Goal: Transaction & Acquisition: Purchase product/service

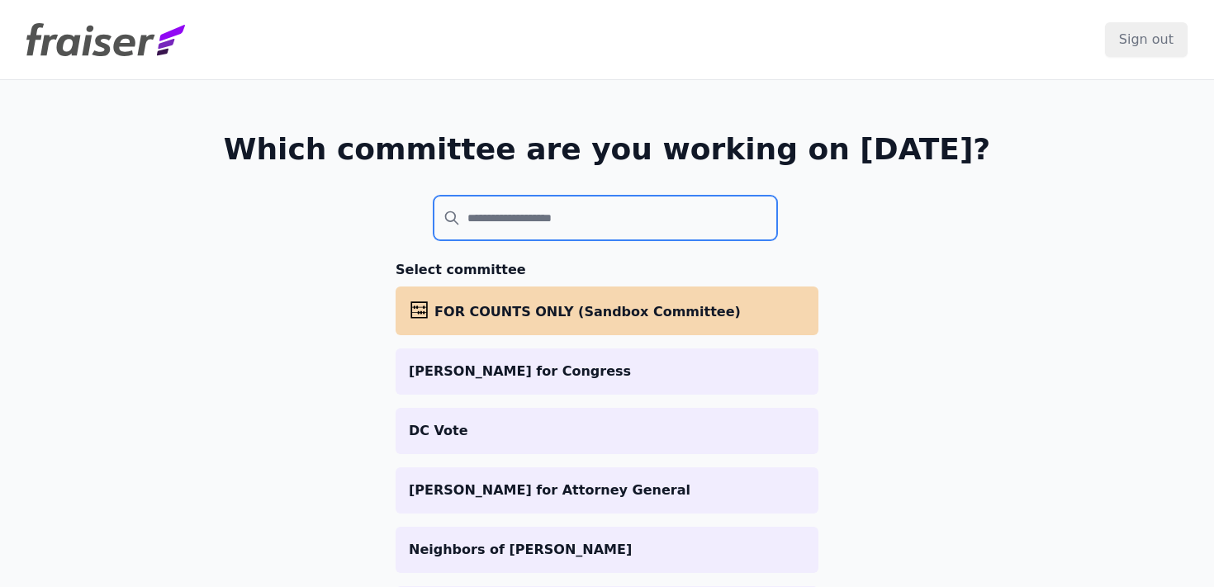
click at [475, 216] on input "search" at bounding box center [606, 218] width 344 height 45
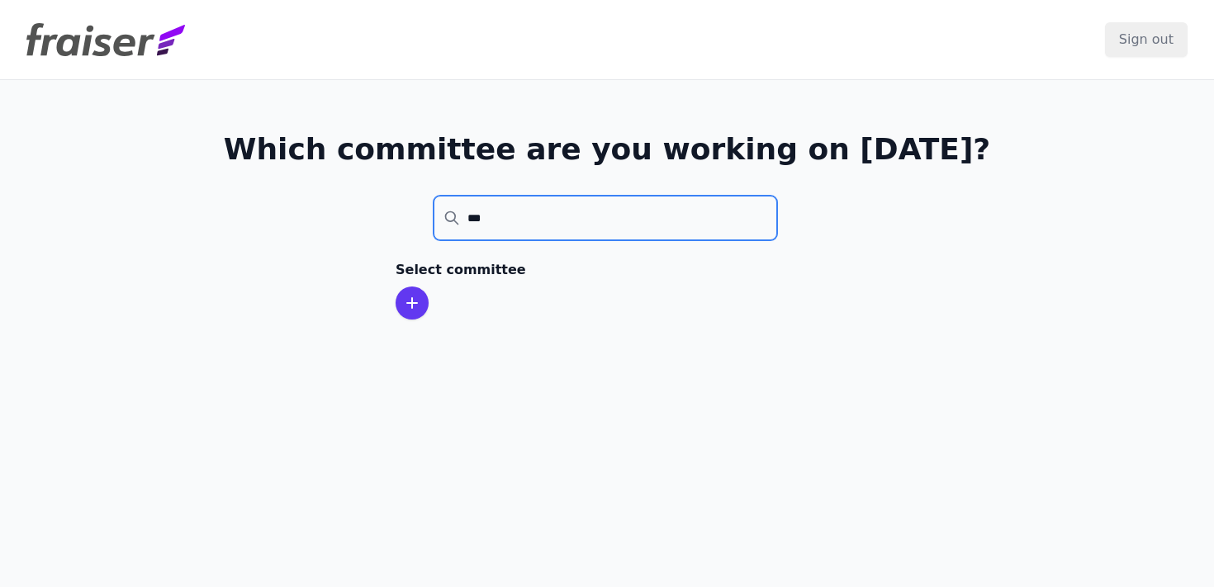
type input "***"
click at [412, 302] on icon at bounding box center [412, 303] width 10 height 10
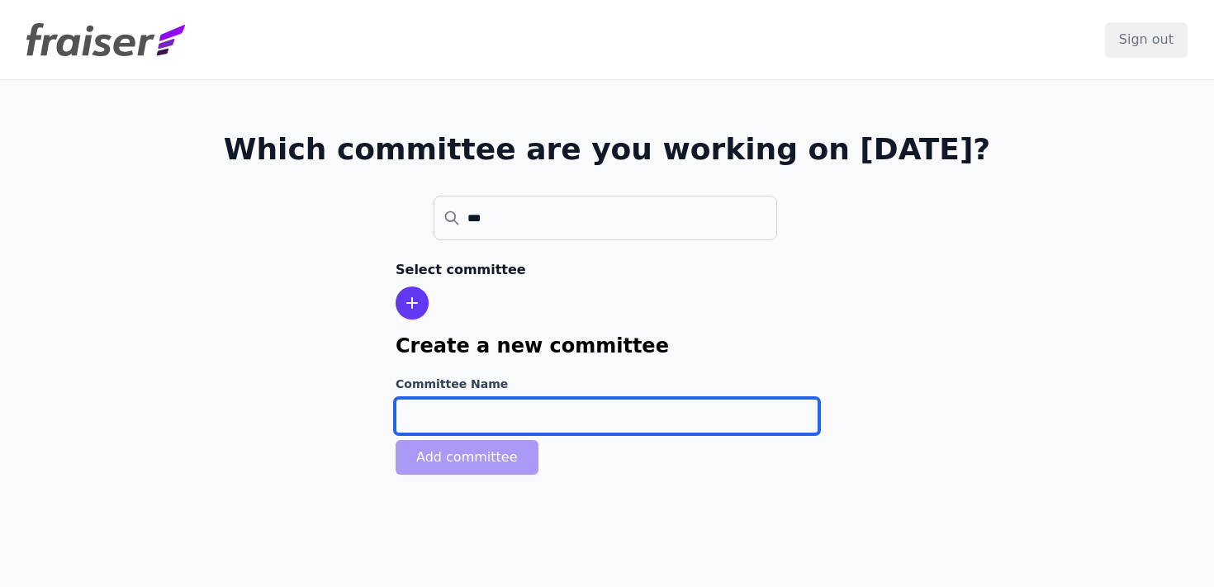
click at [427, 399] on input "Committee Name" at bounding box center [607, 416] width 423 height 35
paste input "[PERSON_NAME] for [US_STATE]"
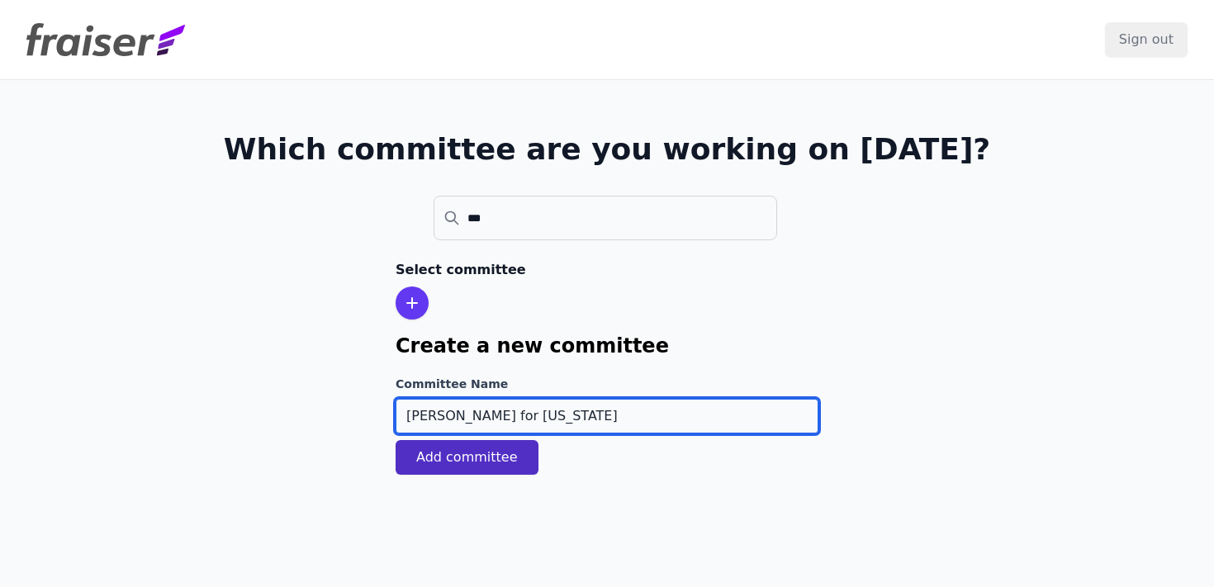
type input "[PERSON_NAME] for [US_STATE]"
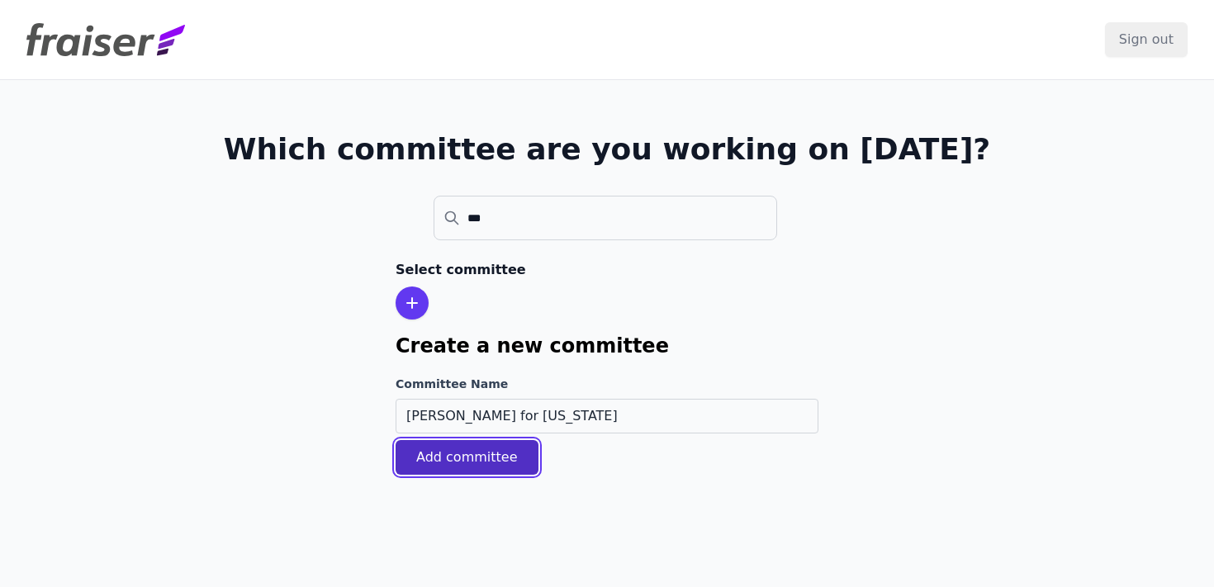
click at [425, 464] on button "Add committee" at bounding box center [467, 457] width 143 height 35
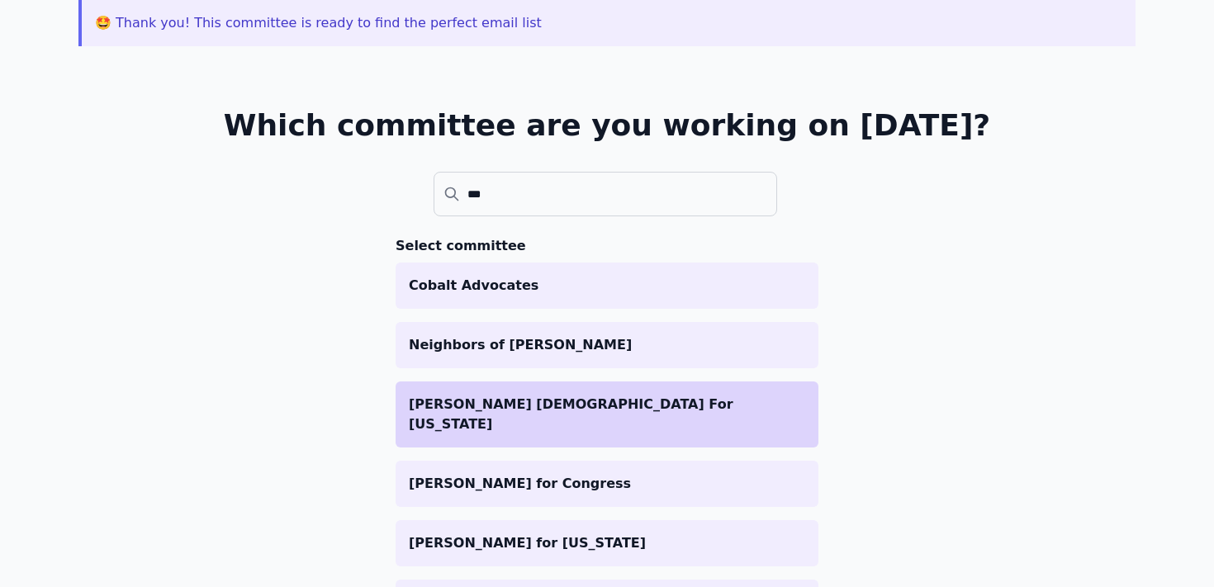
scroll to position [93, 0]
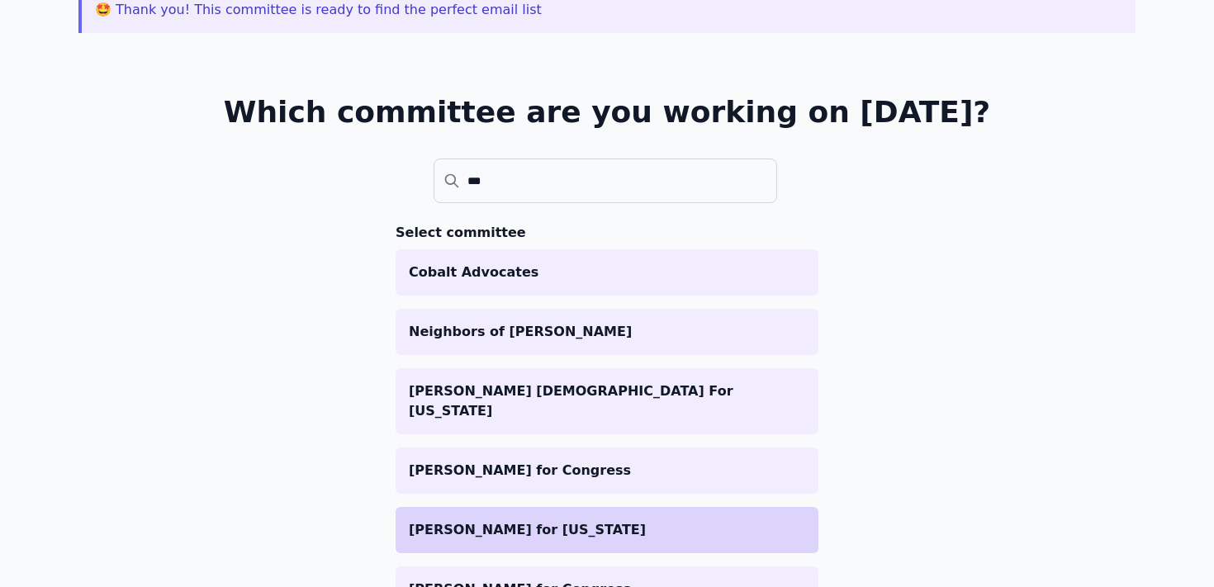
click at [454, 507] on li "[PERSON_NAME] for [US_STATE]" at bounding box center [607, 530] width 423 height 46
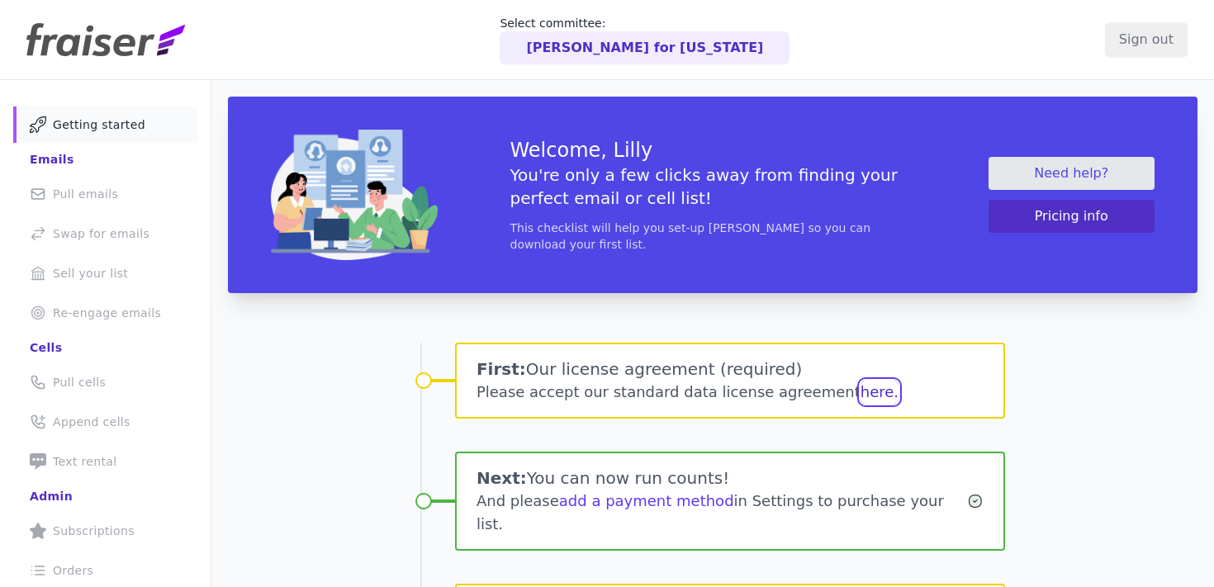
click at [861, 398] on button "here." at bounding box center [880, 392] width 38 height 23
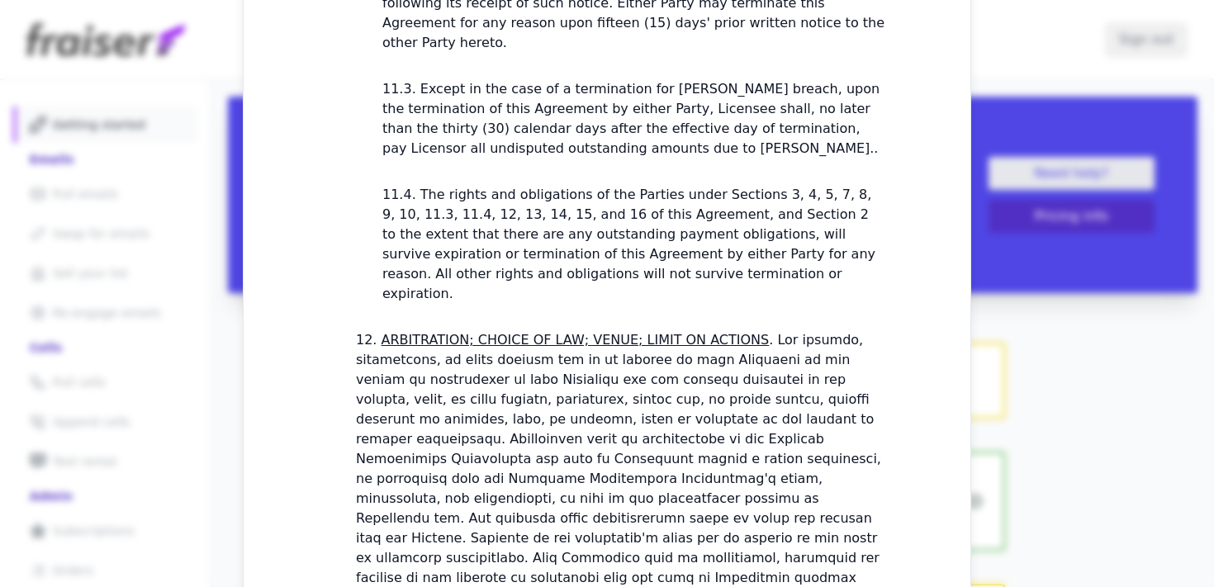
scroll to position [4843, 0]
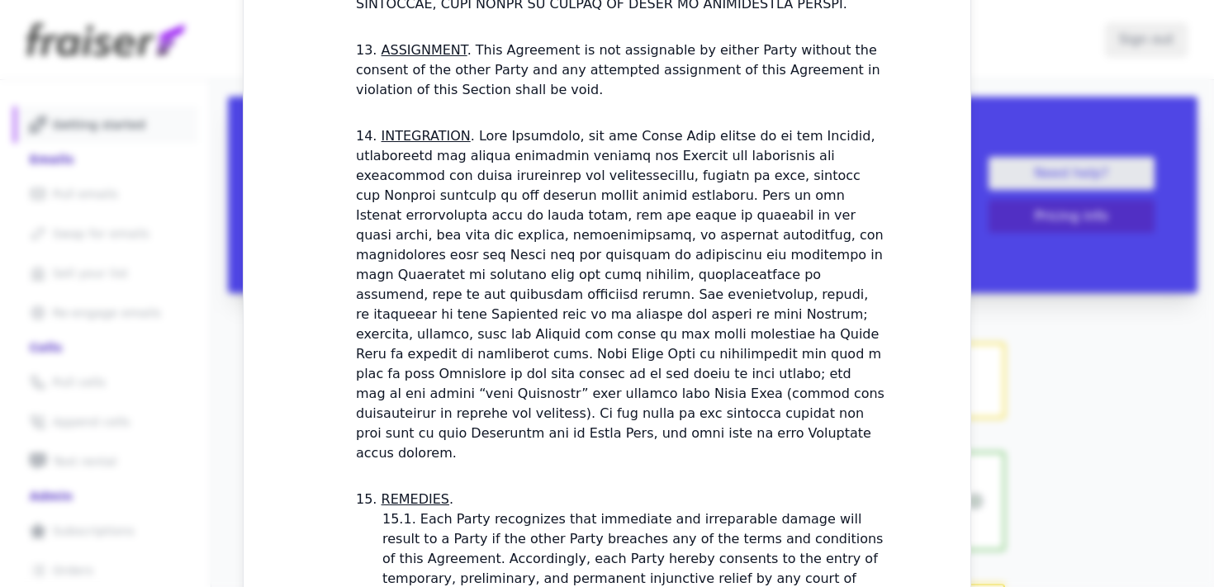
checkbox input "true"
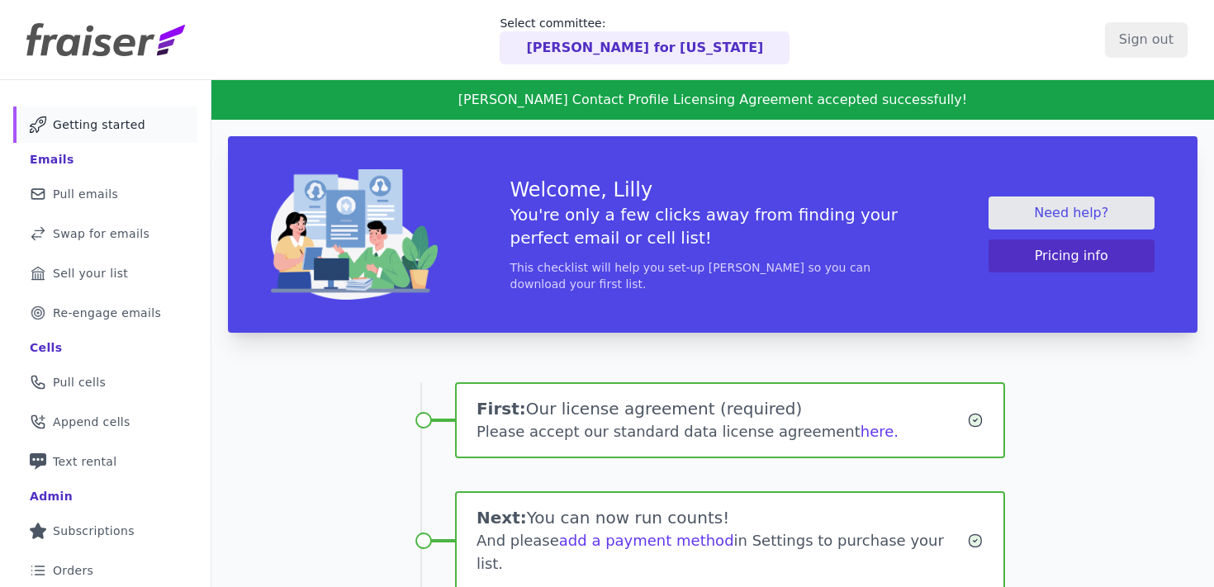
click at [591, 434] on div "Please accept our standard data license agreement here." at bounding box center [722, 431] width 491 height 23
click at [97, 392] on link "Phone Icon Outline of a phone Pull cells" at bounding box center [105, 382] width 184 height 36
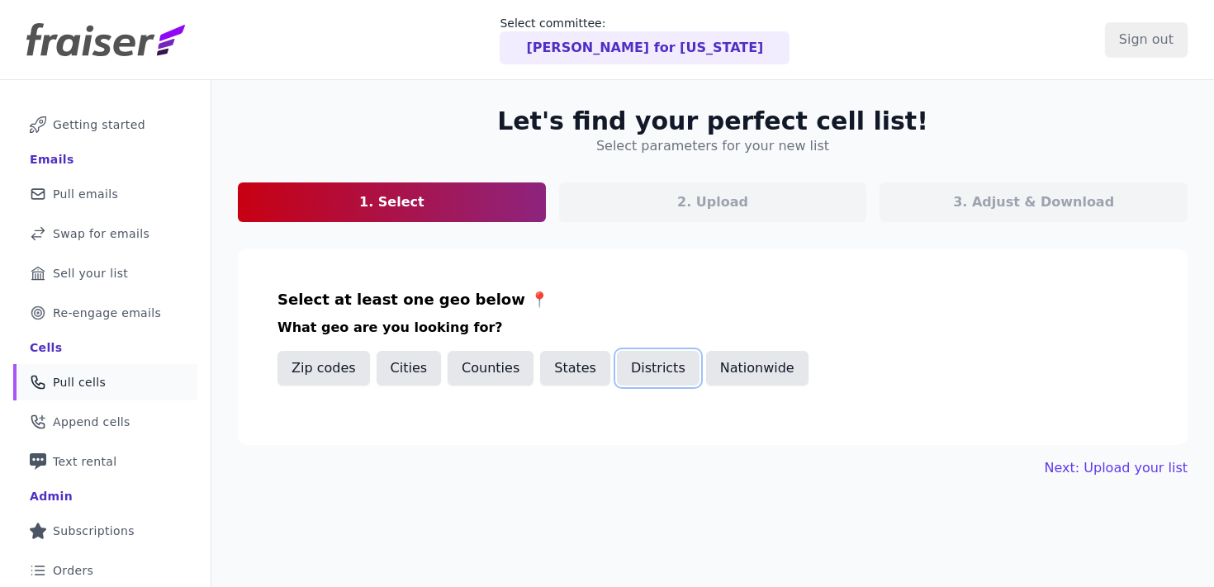
click at [634, 375] on button "Districts" at bounding box center [658, 368] width 83 height 35
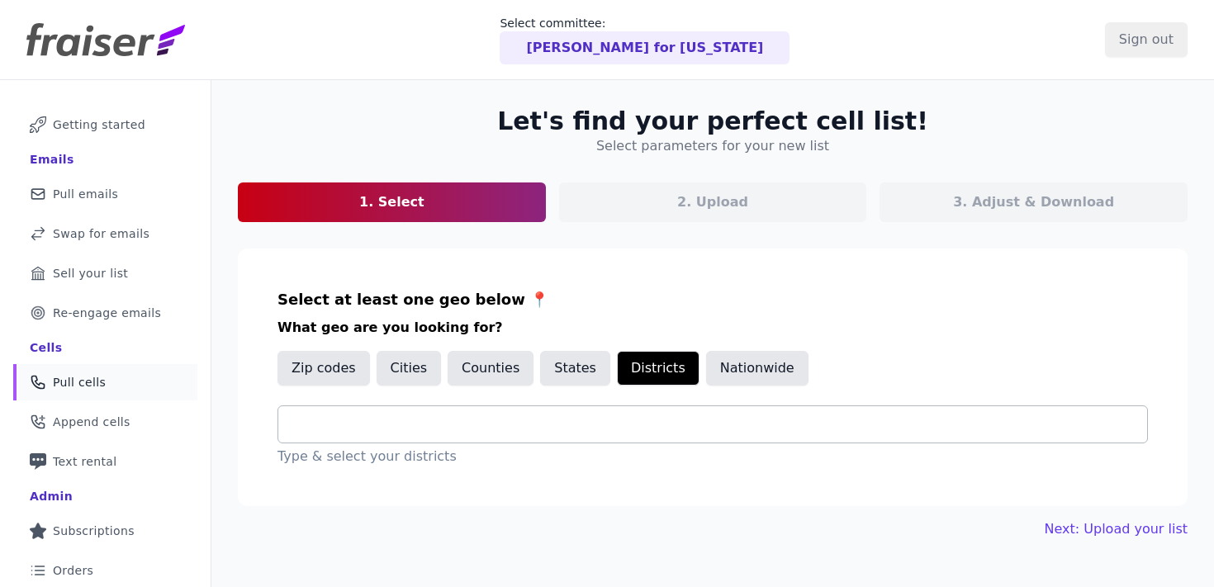
click at [557, 412] on div at bounding box center [720, 424] width 856 height 36
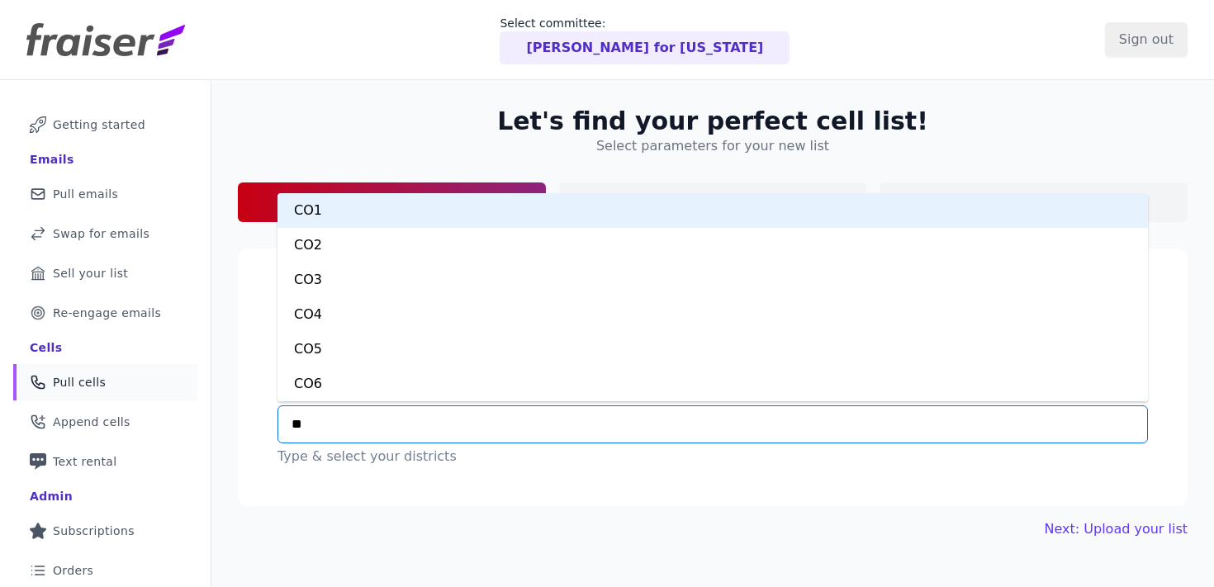
type input "***"
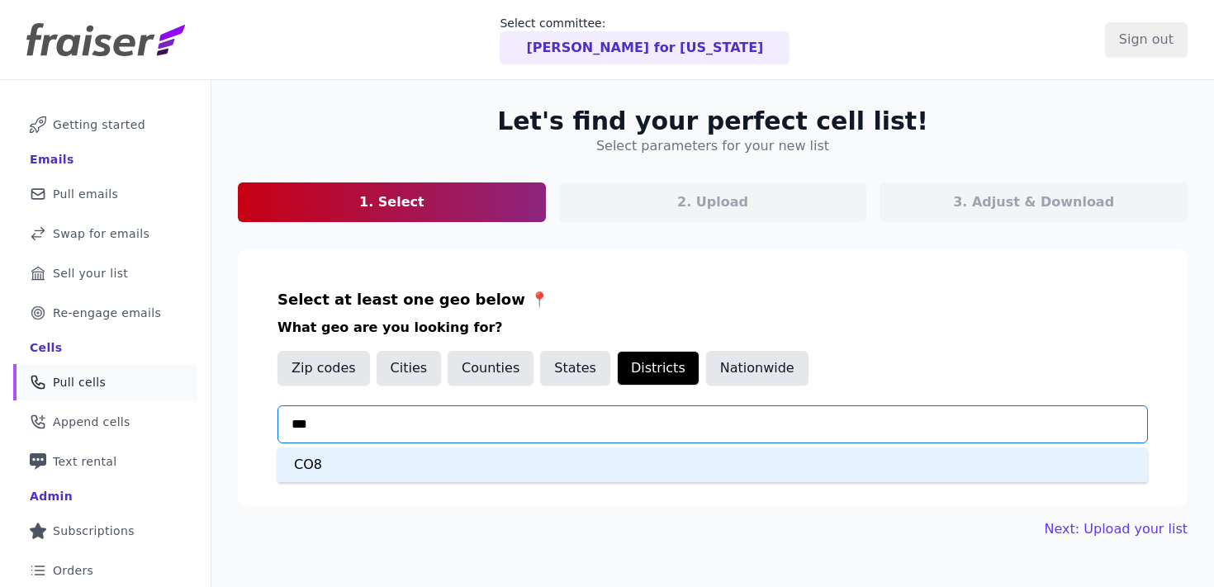
click at [542, 454] on div "CO8" at bounding box center [713, 465] width 871 height 35
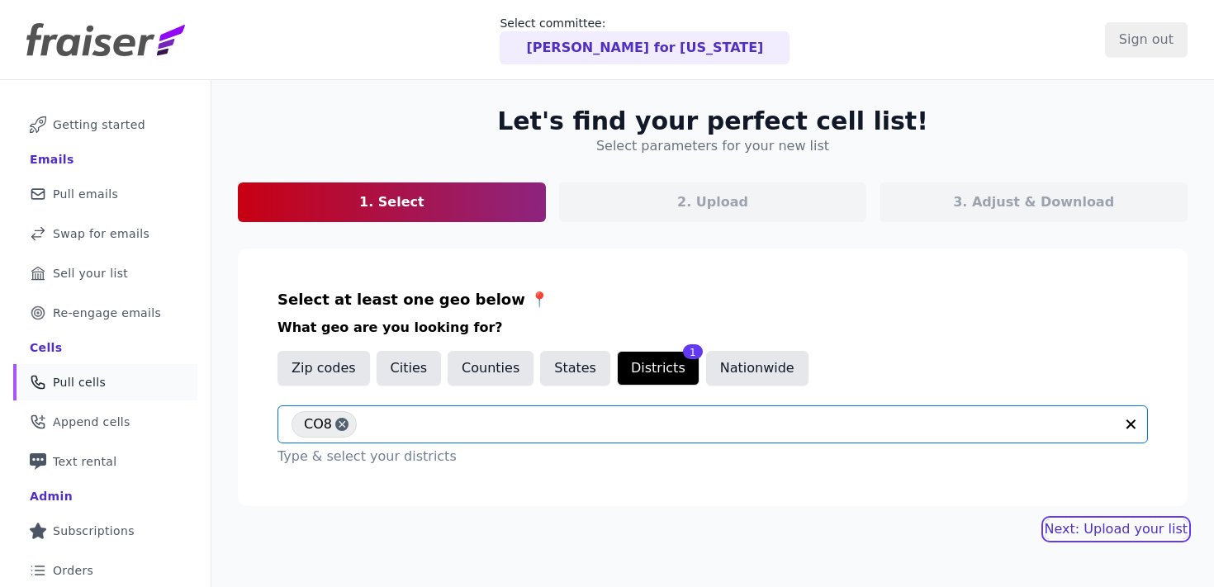
click at [1077, 531] on link "Next: Upload your list" at bounding box center [1116, 529] width 143 height 20
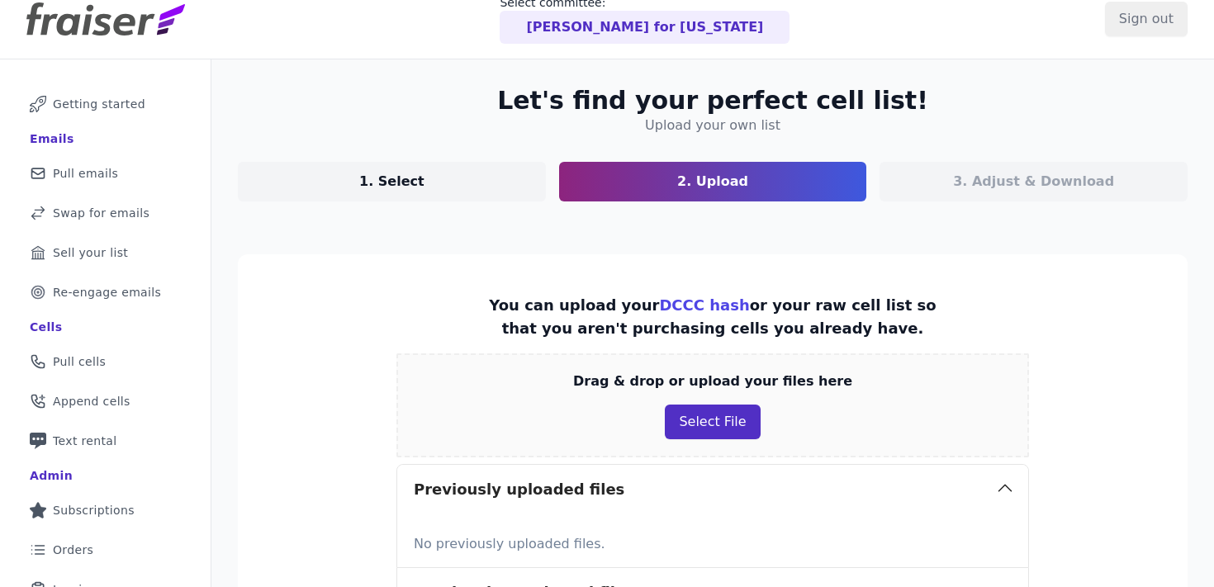
scroll to position [21, 0]
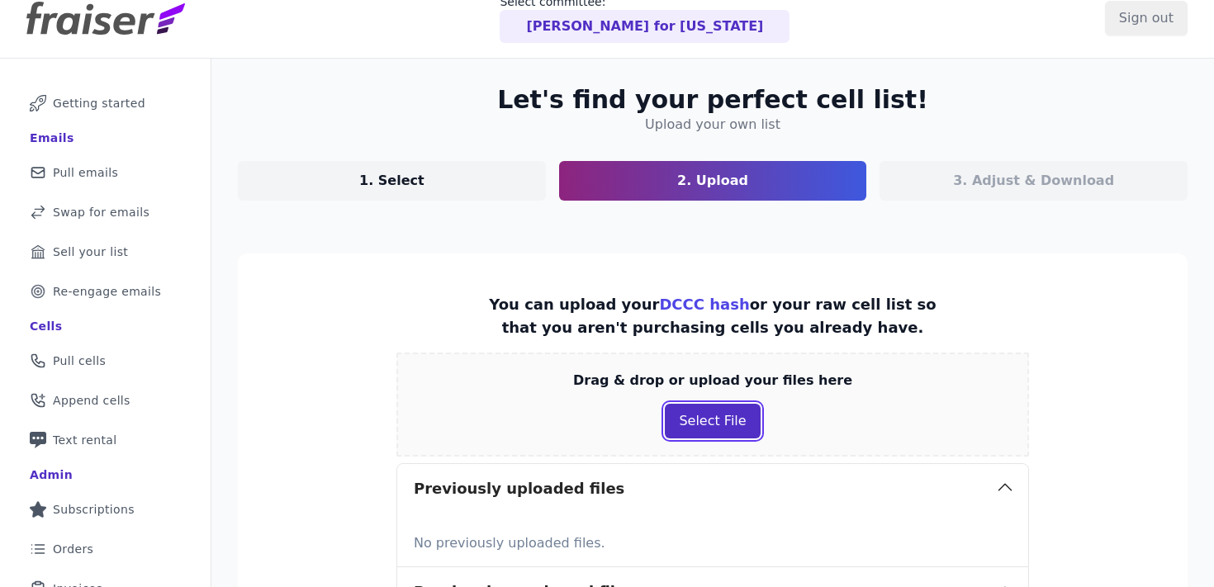
click at [703, 425] on button "Select File" at bounding box center [712, 421] width 95 height 35
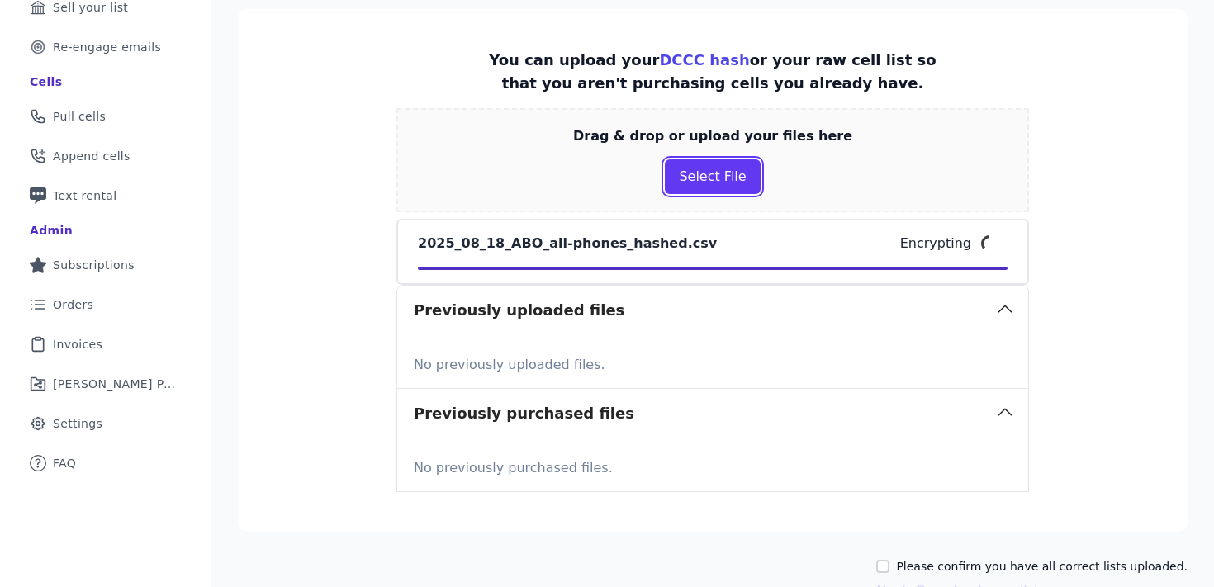
scroll to position [270, 0]
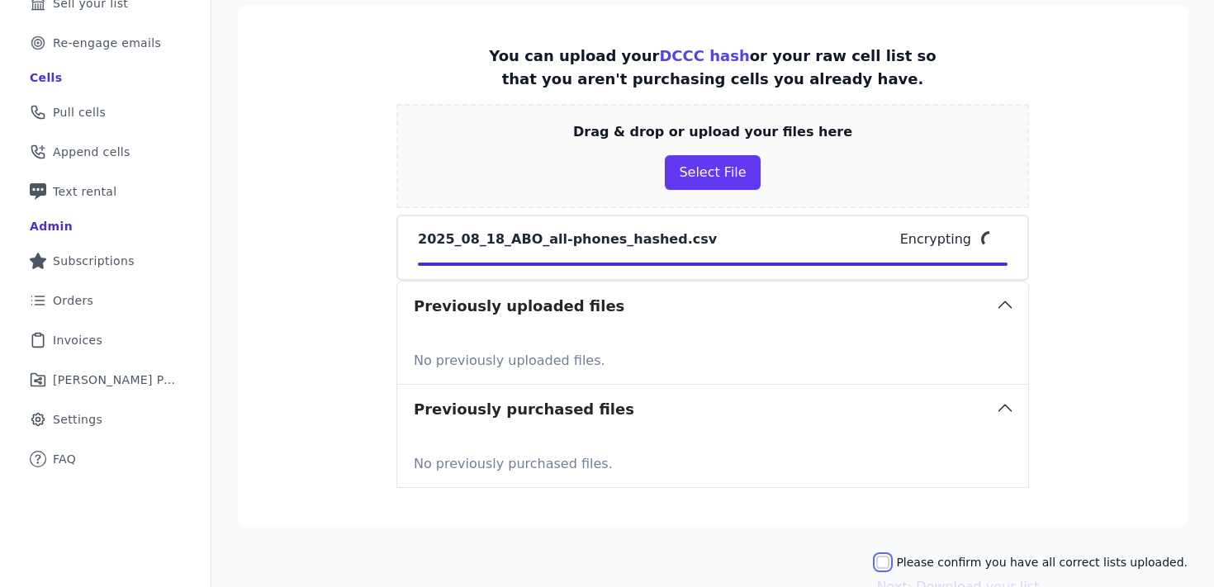
click at [889, 558] on input "Please confirm you have all correct lists uploaded." at bounding box center [882, 562] width 13 height 13
checkbox input "true"
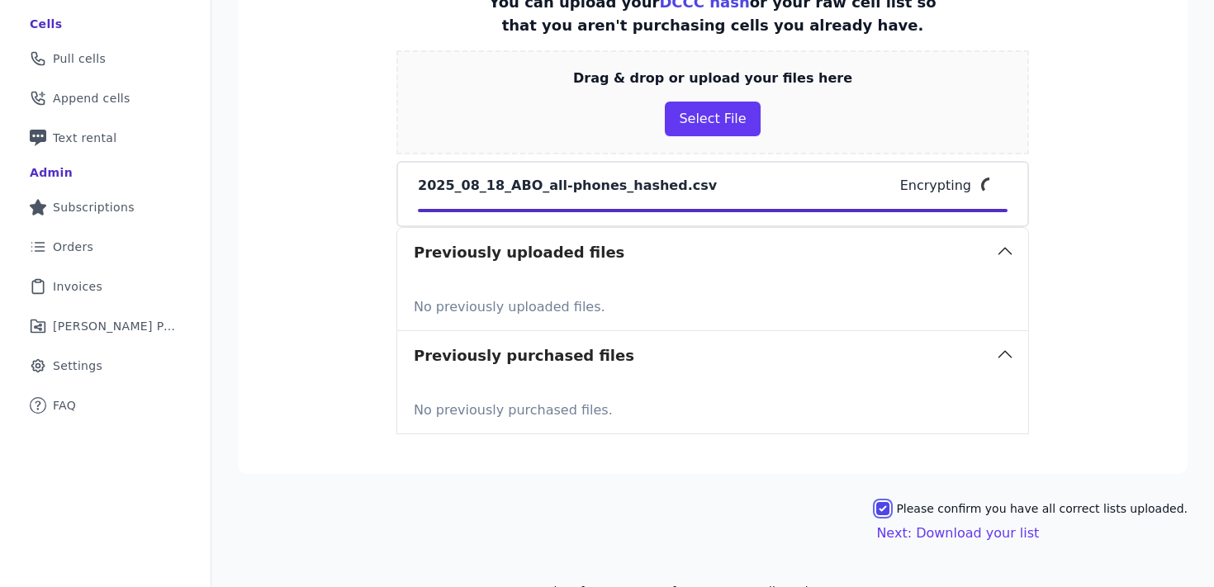
scroll to position [325, 0]
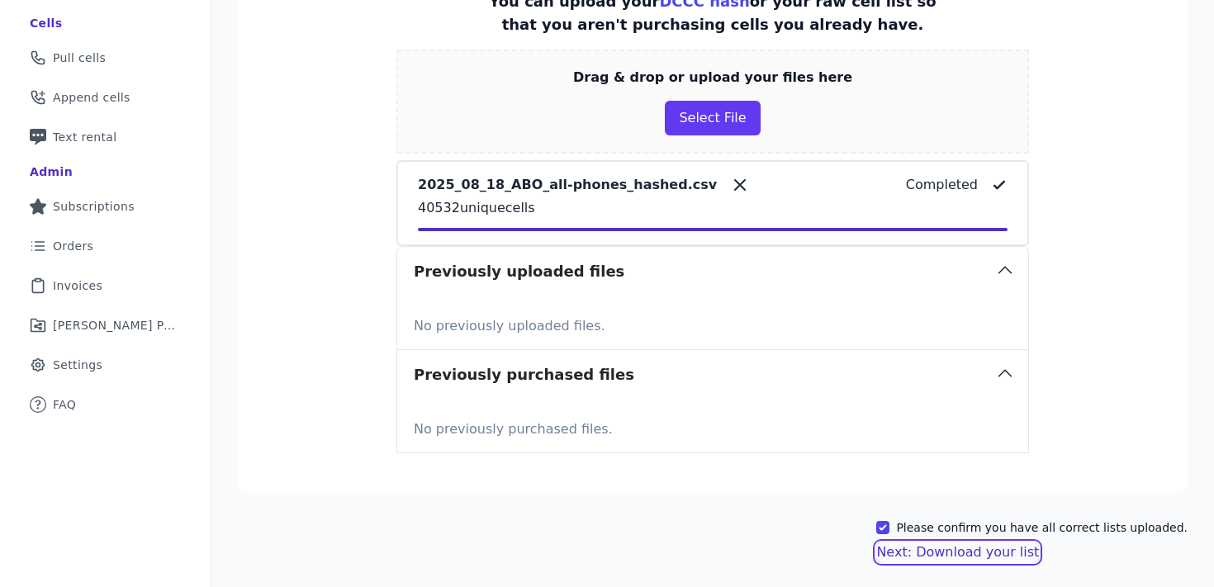
click at [906, 550] on button "Next: Download your list" at bounding box center [957, 553] width 163 height 20
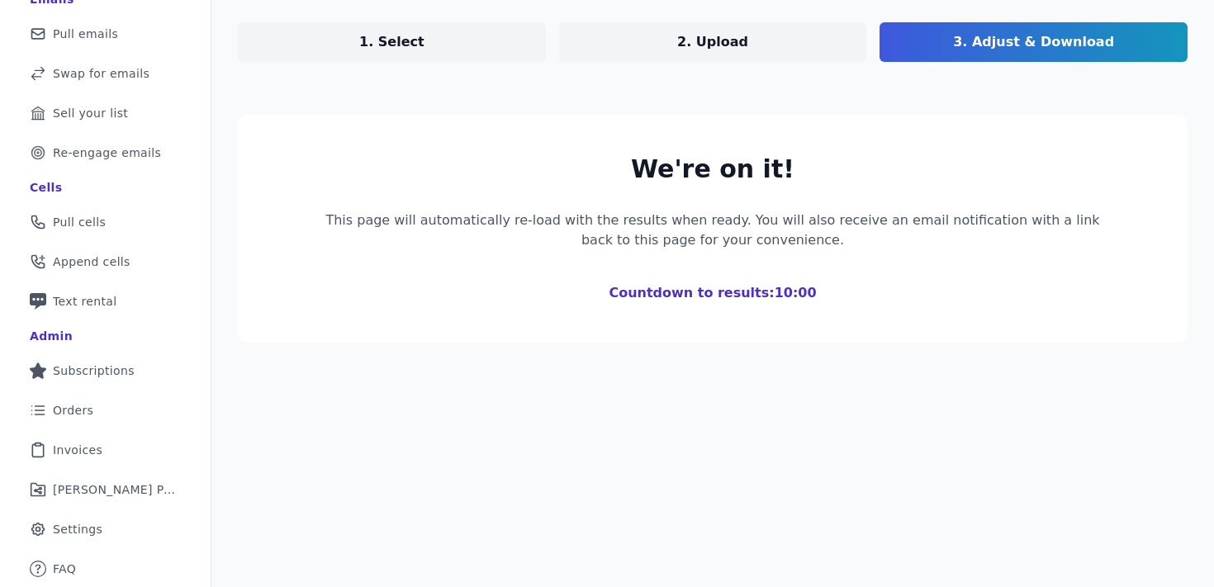
scroll to position [160, 0]
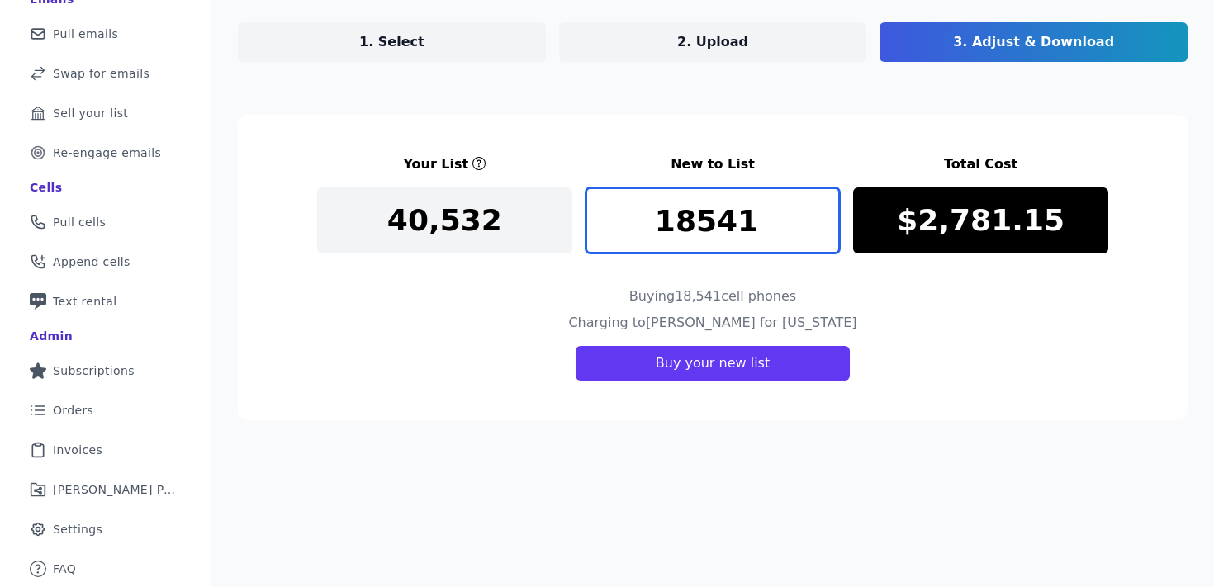
click at [695, 217] on input "18541" at bounding box center [713, 220] width 255 height 66
click at [824, 229] on input "8540" at bounding box center [713, 220] width 255 height 66
click at [828, 211] on input "8573" at bounding box center [713, 220] width 255 height 66
click at [676, 230] on input "8573" at bounding box center [713, 220] width 255 height 66
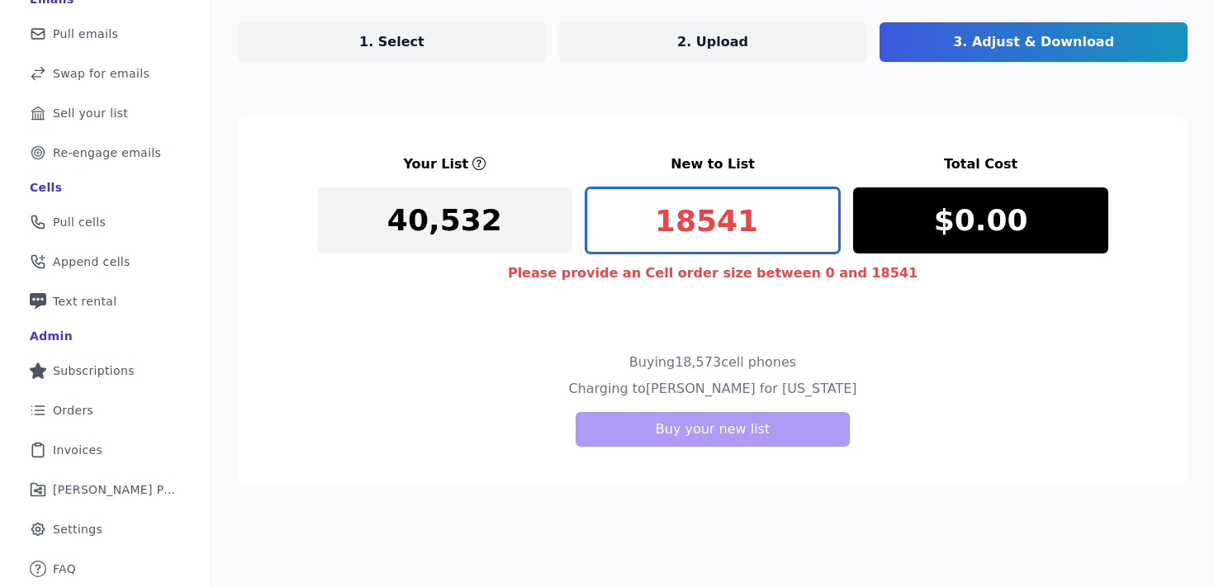
click at [824, 230] on input "18541" at bounding box center [713, 220] width 255 height 66
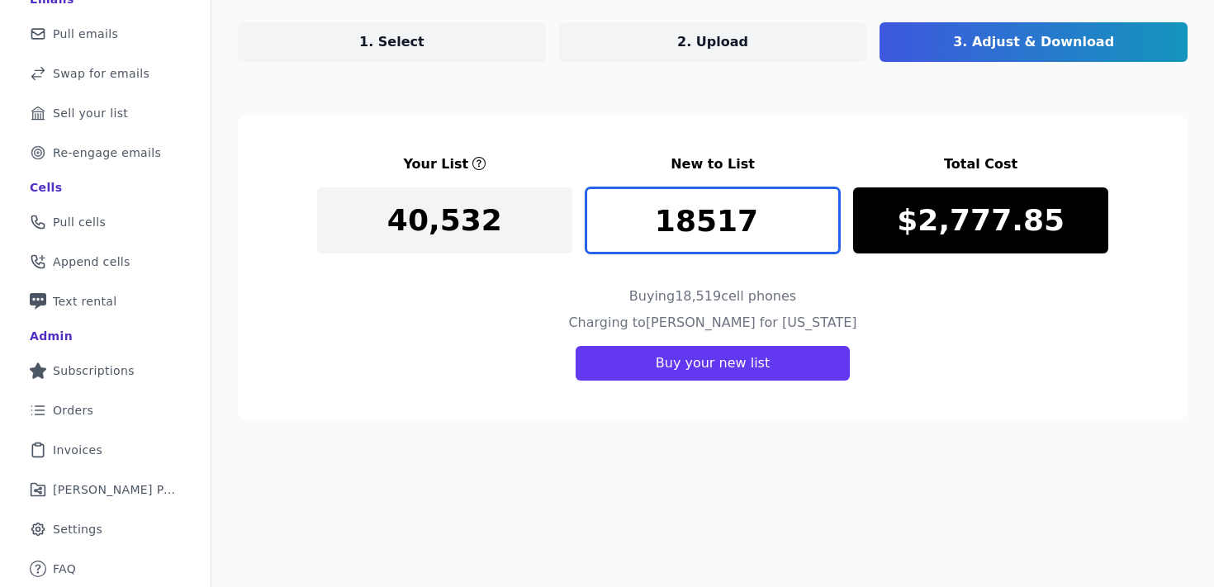
click at [824, 230] on input "18517" at bounding box center [713, 220] width 255 height 66
click at [691, 218] on input "18517" at bounding box center [713, 220] width 255 height 66
click at [825, 211] on input "12518" at bounding box center [713, 220] width 255 height 66
click at [825, 211] on input "12519" at bounding box center [713, 220] width 255 height 66
click at [825, 211] on input "12673" at bounding box center [713, 220] width 255 height 66
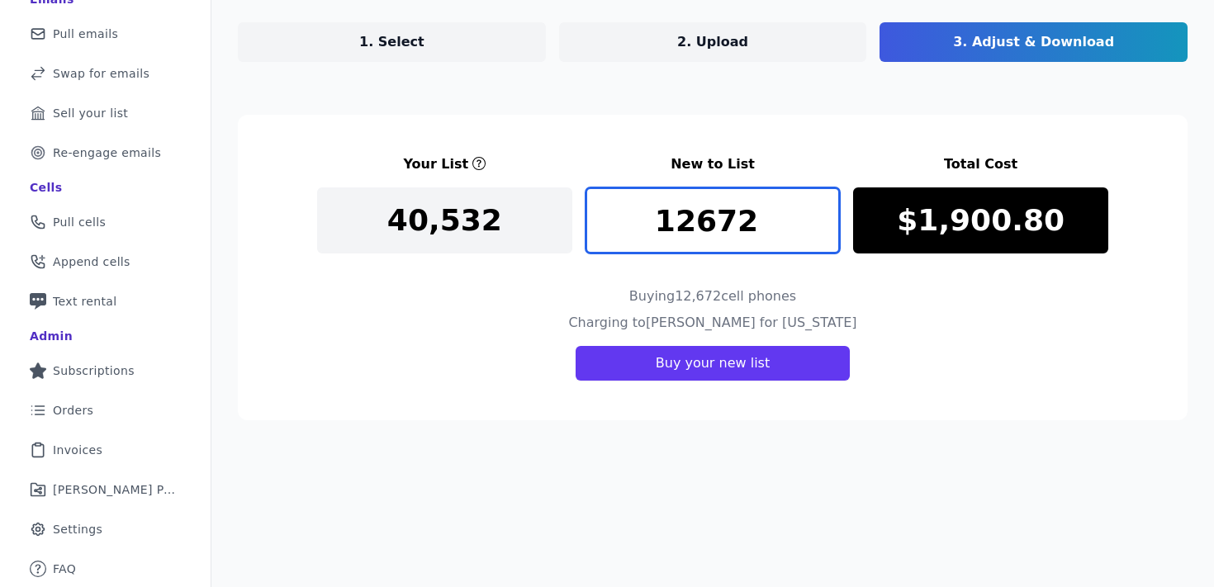
click at [823, 230] on input "12672" at bounding box center [713, 220] width 255 height 66
click at [823, 230] on input "12671" at bounding box center [713, 220] width 255 height 66
type input "12670"
click at [823, 230] on input "12670" at bounding box center [713, 220] width 255 height 66
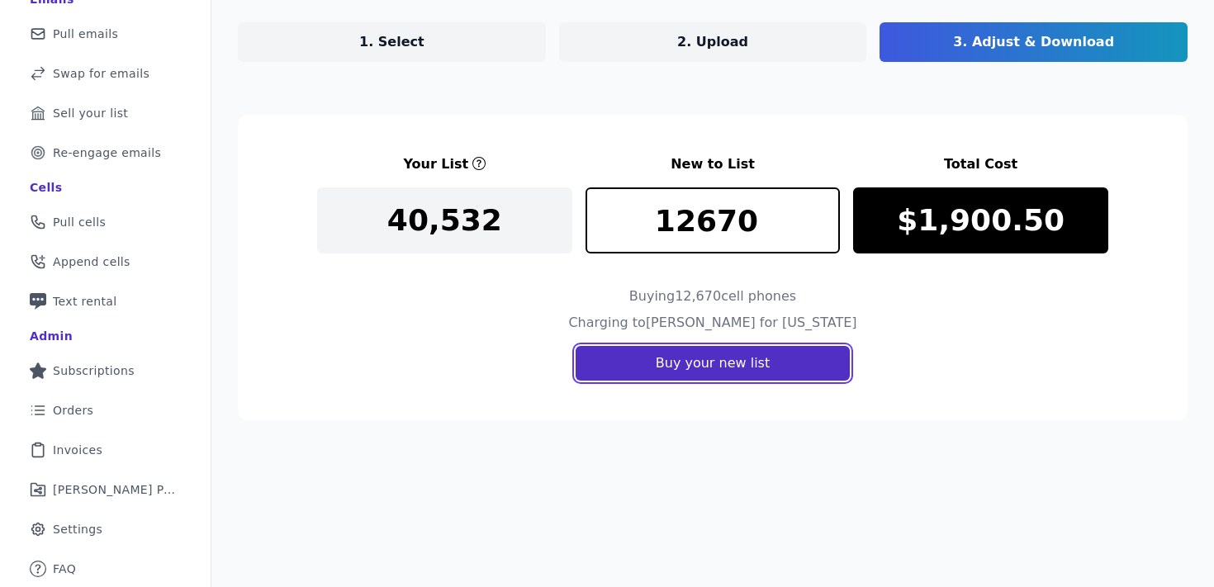
click at [677, 362] on button "Buy your new list" at bounding box center [713, 363] width 274 height 35
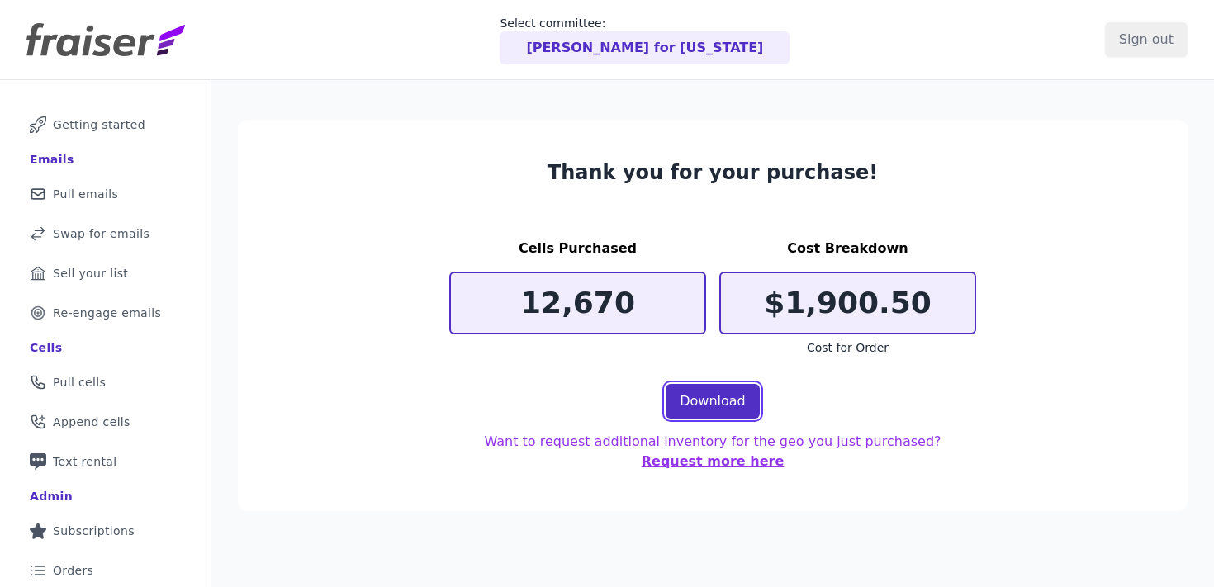
click at [706, 401] on link "Download" at bounding box center [713, 401] width 94 height 35
click at [448, 178] on section "Thank you for your purchase! Cells Purchased 12,670 Cost Breakdown $1,900.50 Co…" at bounding box center [713, 315] width 950 height 391
